Goal: Task Accomplishment & Management: Use online tool/utility

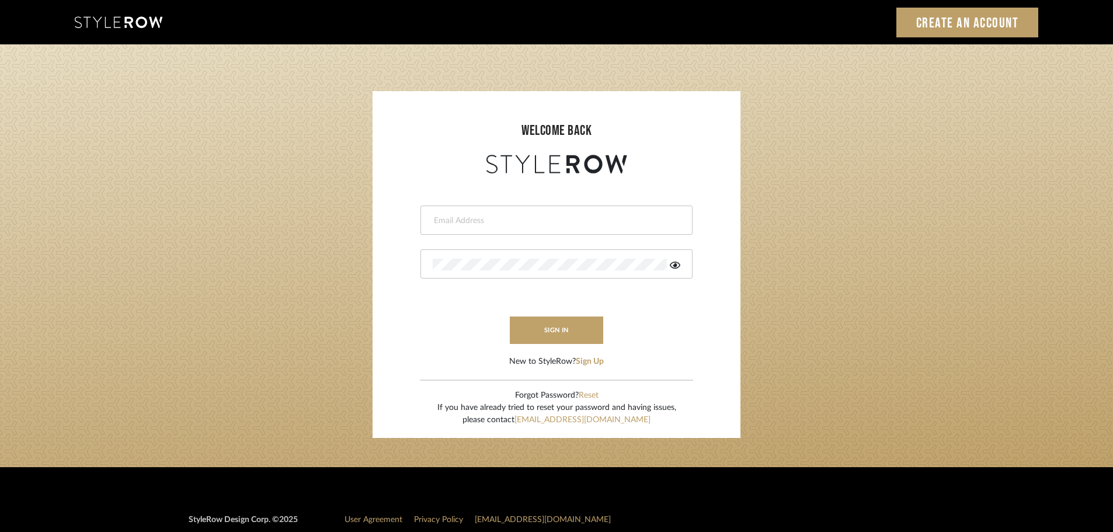
click at [456, 220] on input "email" at bounding box center [555, 221] width 245 height 12
type input "persimmon.design@outlook.com"
click at [516, 324] on button "sign in" at bounding box center [556, 330] width 93 height 27
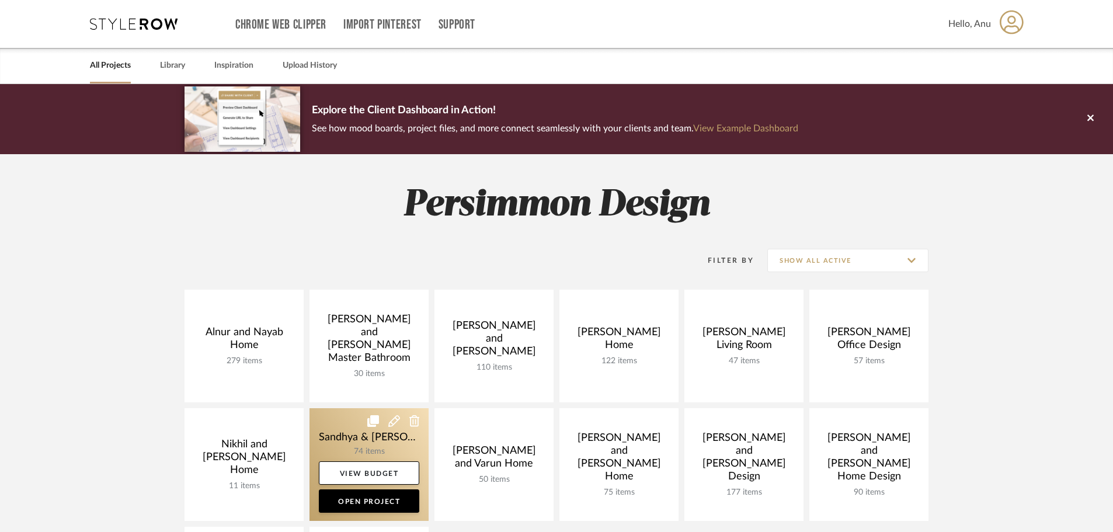
click at [342, 436] on link at bounding box center [369, 464] width 119 height 113
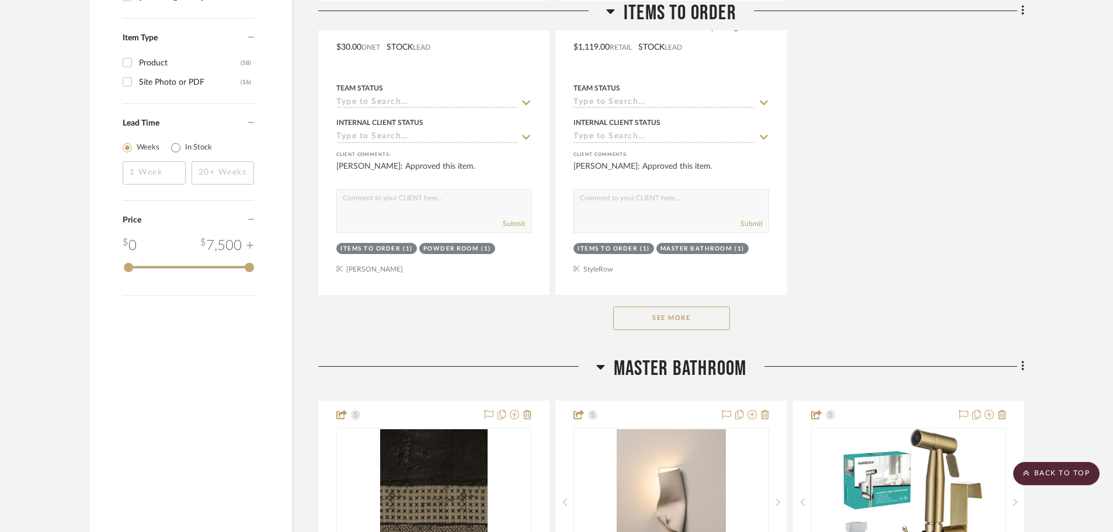
scroll to position [1635, 0]
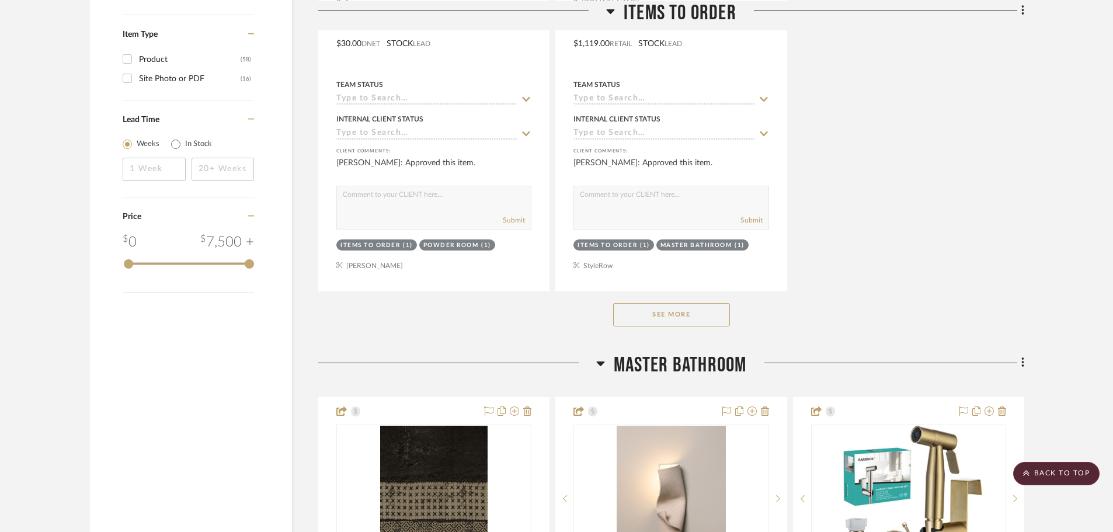
click at [673, 303] on button "See More" at bounding box center [671, 314] width 117 height 23
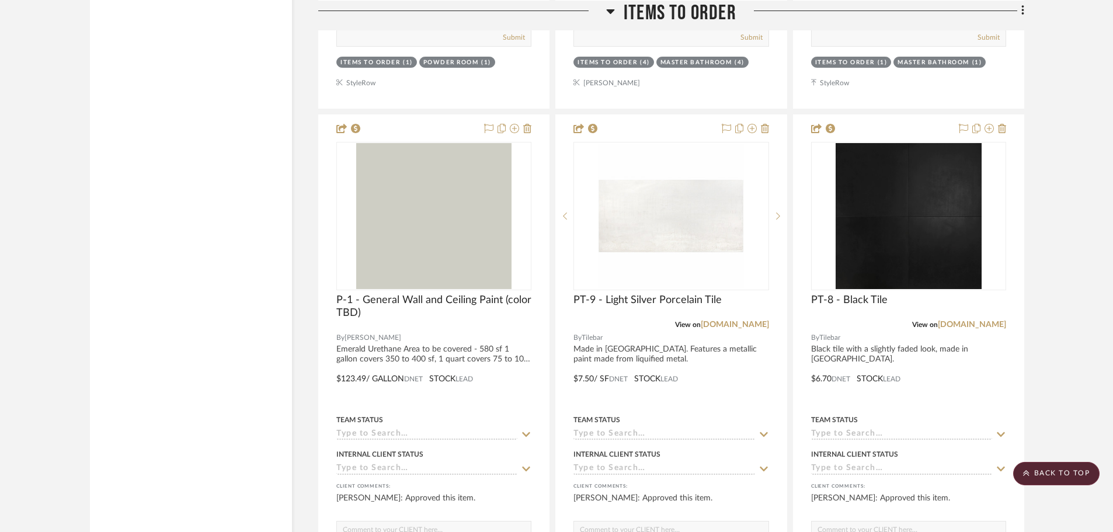
scroll to position [4906, 0]
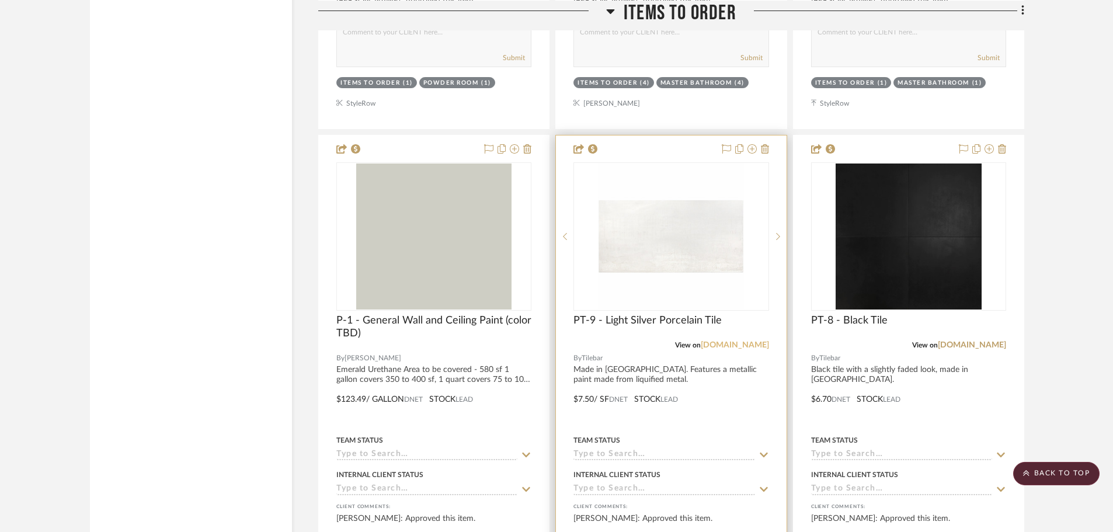
click at [742, 341] on link "[DOMAIN_NAME]" at bounding box center [735, 345] width 68 height 8
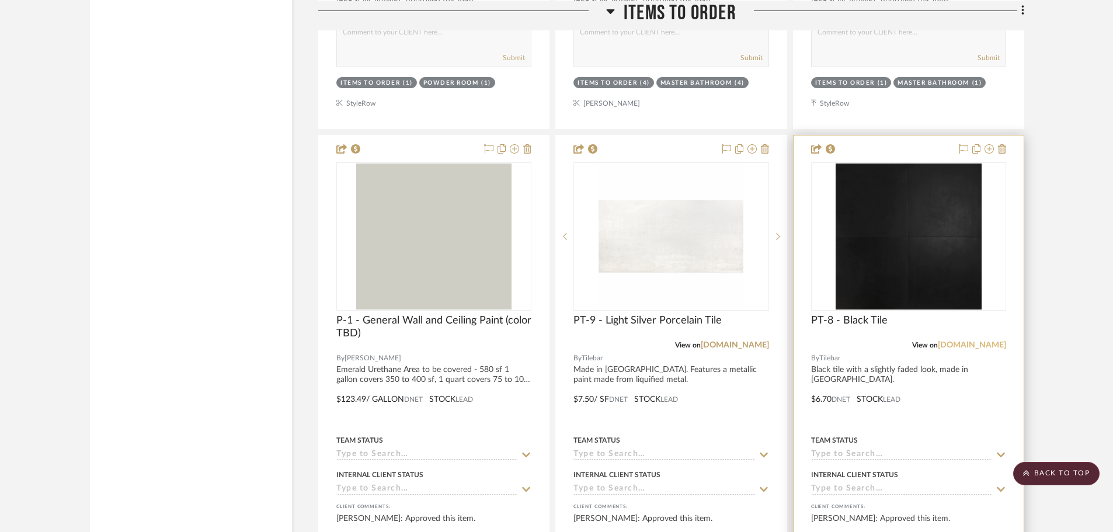
click at [978, 341] on link "[DOMAIN_NAME]" at bounding box center [972, 345] width 68 height 8
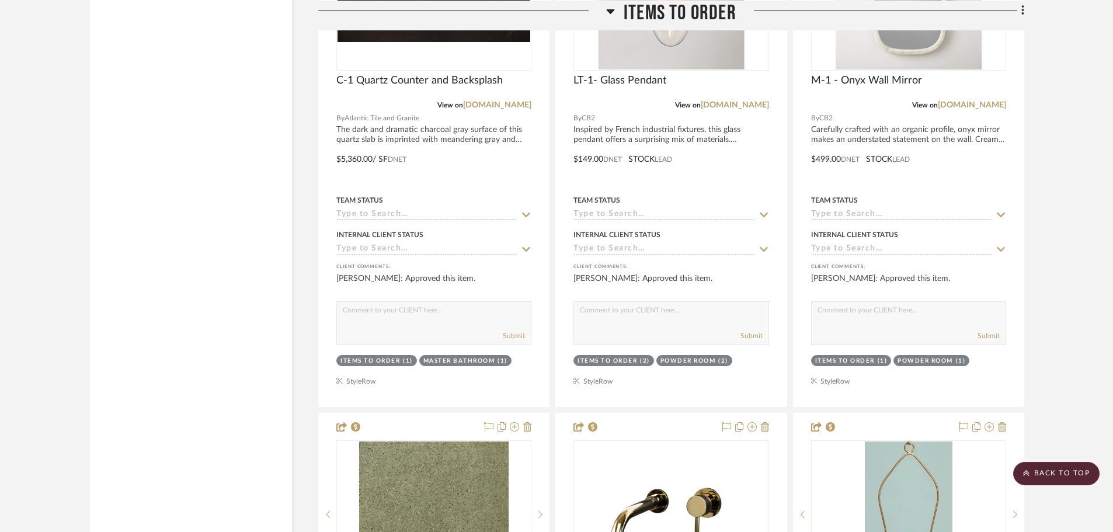
scroll to position [2278, 0]
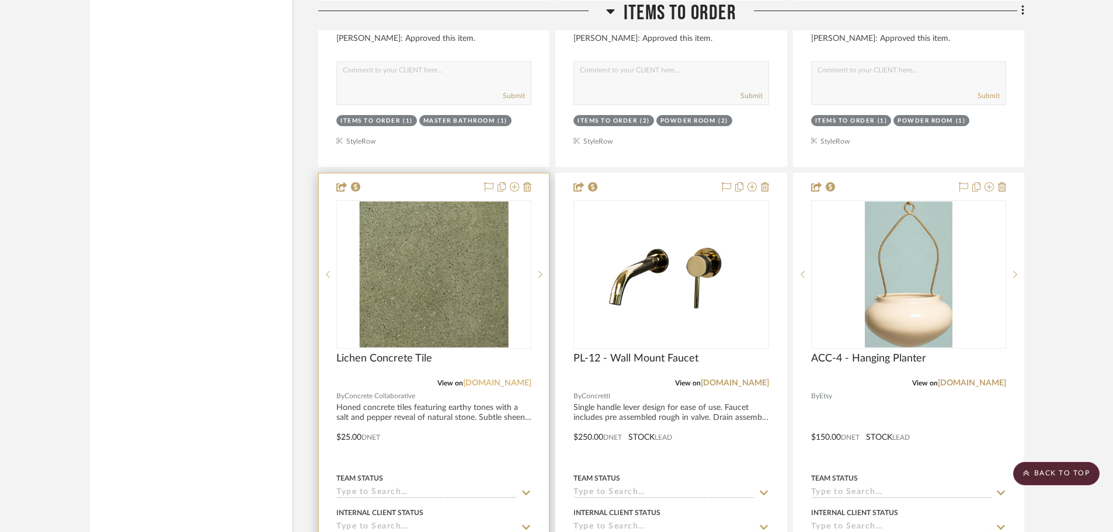
click at [472, 379] on link "[DOMAIN_NAME]" at bounding box center [497, 383] width 68 height 8
